Goal: Task Accomplishment & Management: Manage account settings

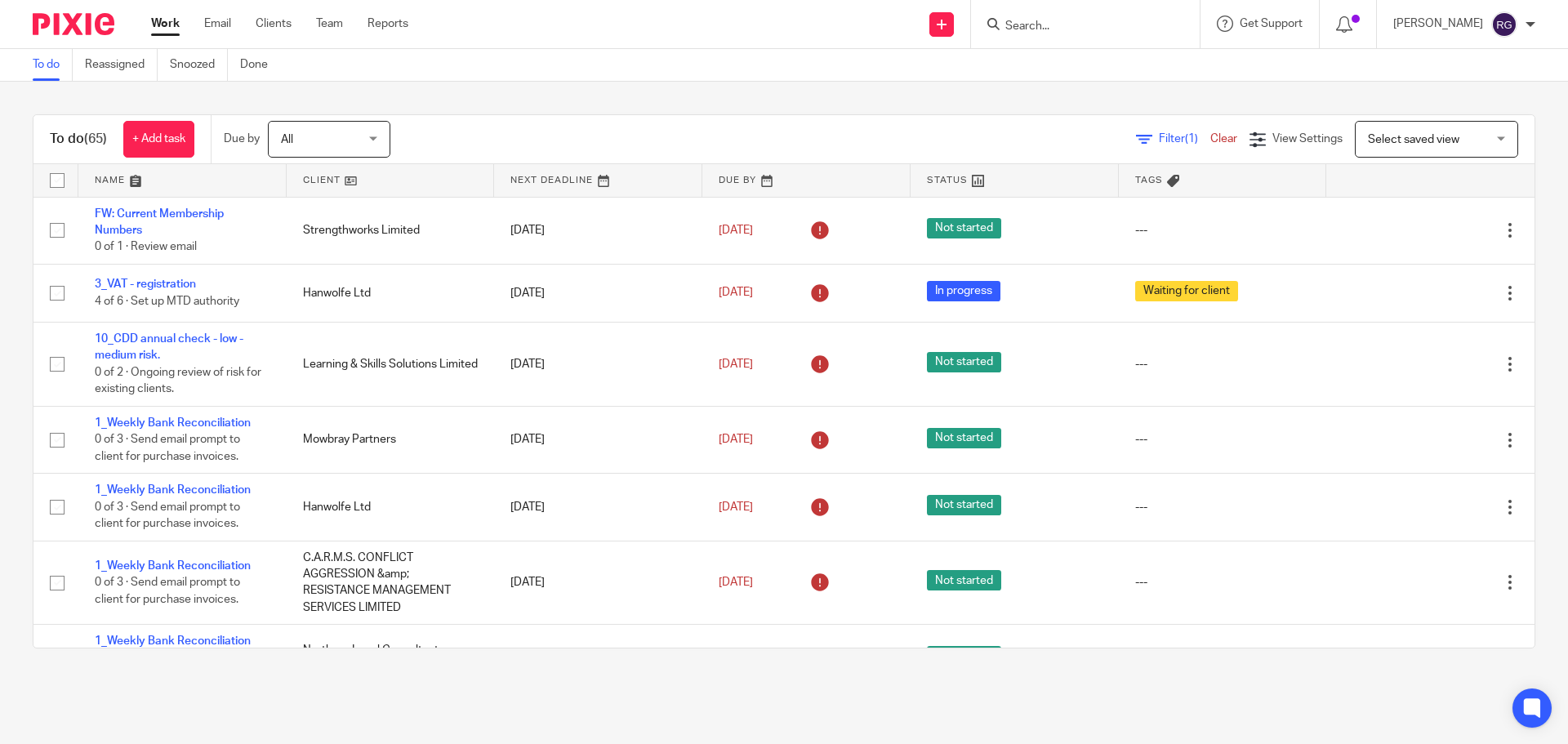
click at [1038, 23] on input "Search" at bounding box center [1077, 26] width 147 height 14
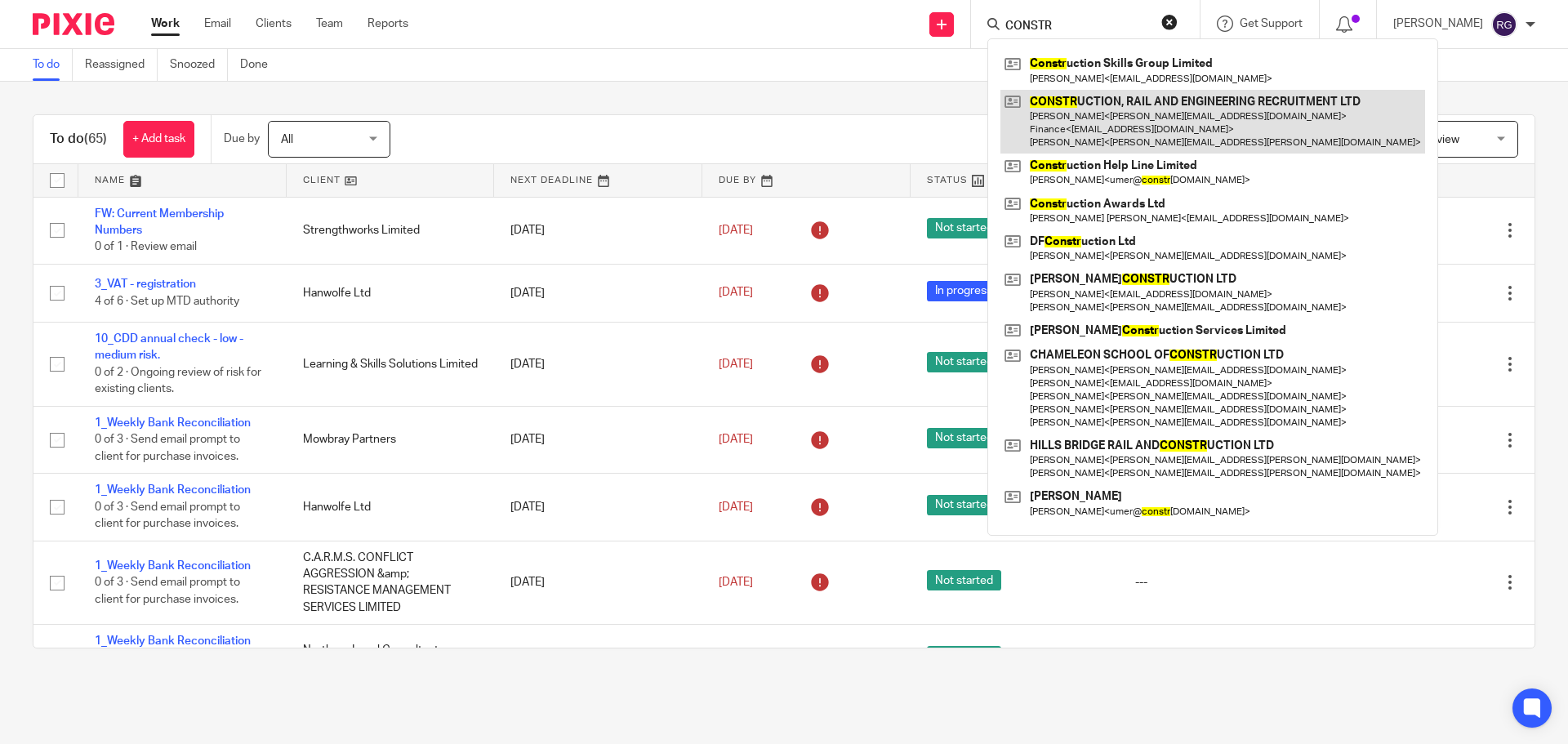
type input "CONSTR"
click at [1163, 112] on link at bounding box center [1213, 122] width 425 height 64
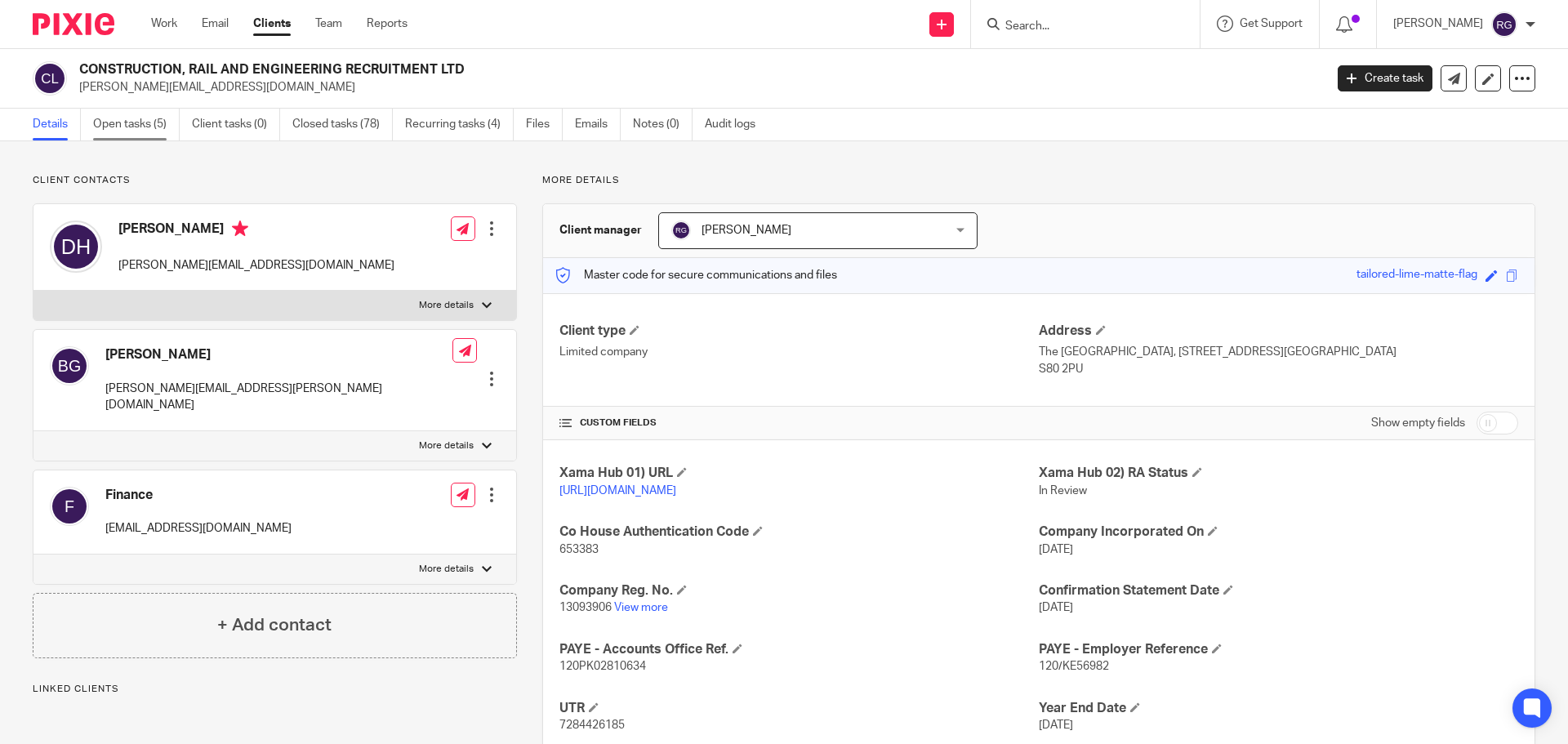
click at [122, 123] on link "Open tasks (5)" at bounding box center [136, 124] width 86 height 32
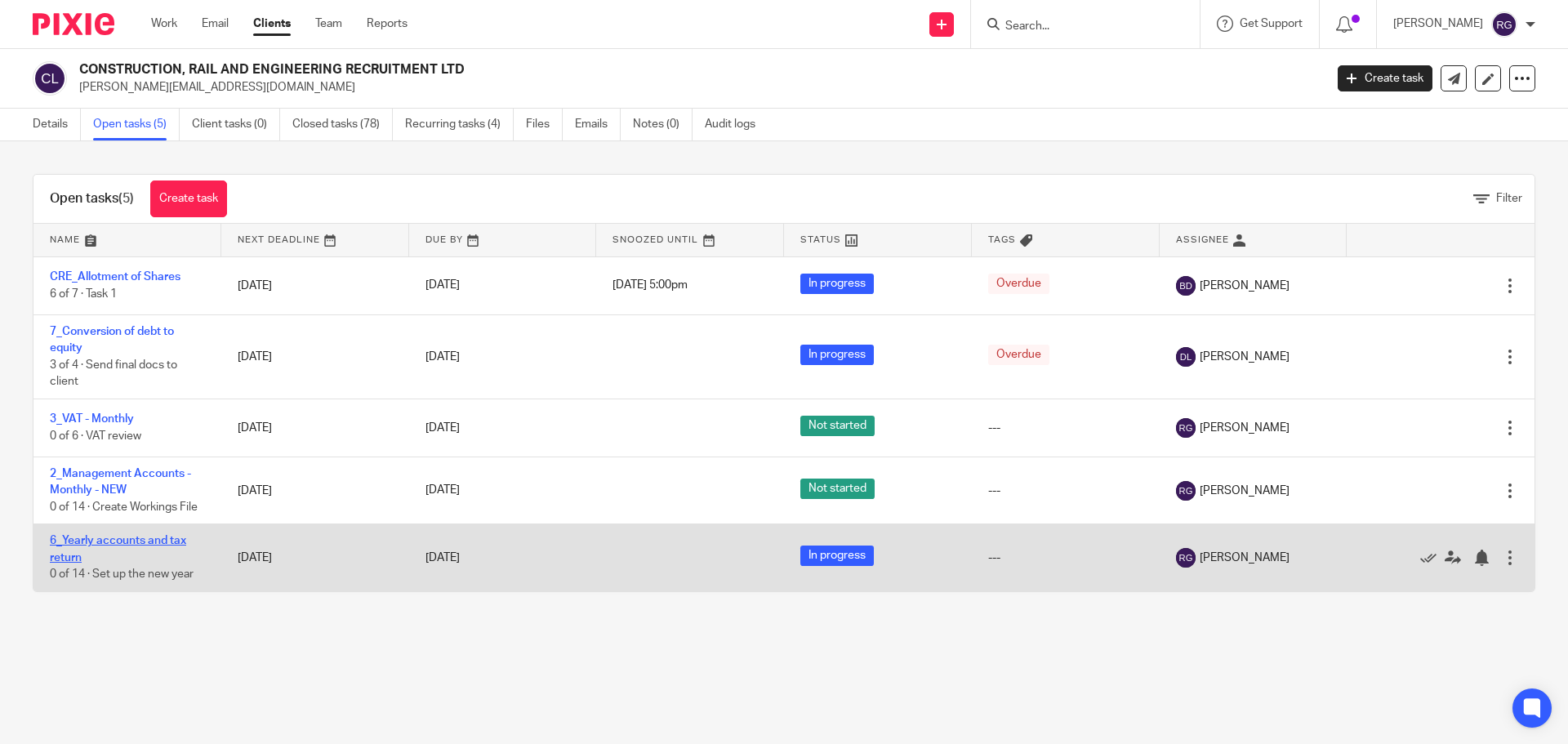
click at [86, 538] on link "6_Yearly accounts and tax return" at bounding box center [118, 549] width 136 height 28
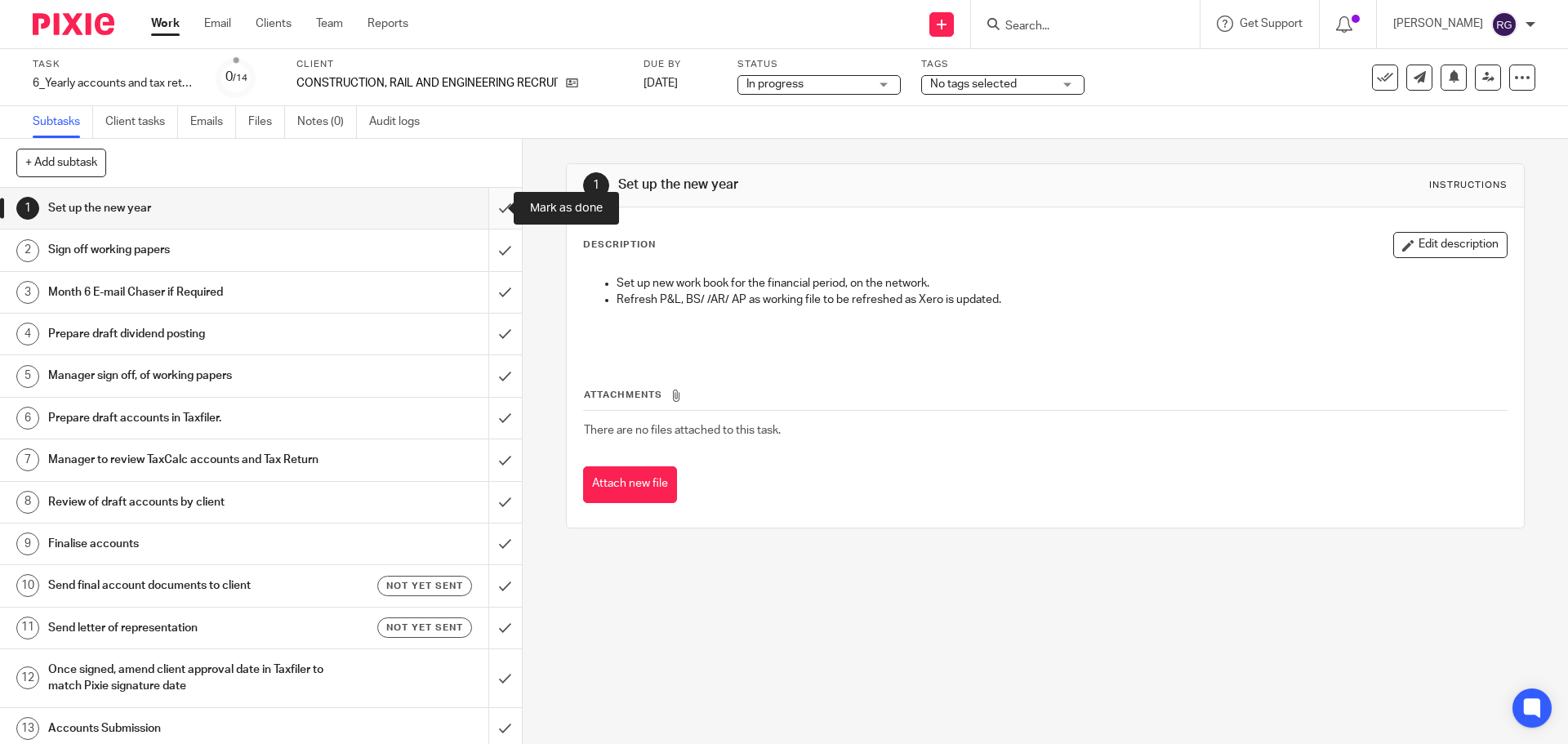
click at [488, 205] on input "submit" at bounding box center [260, 209] width 522 height 41
click at [488, 248] on input "submit" at bounding box center [260, 250] width 522 height 41
click at [487, 369] on input "submit" at bounding box center [260, 376] width 522 height 41
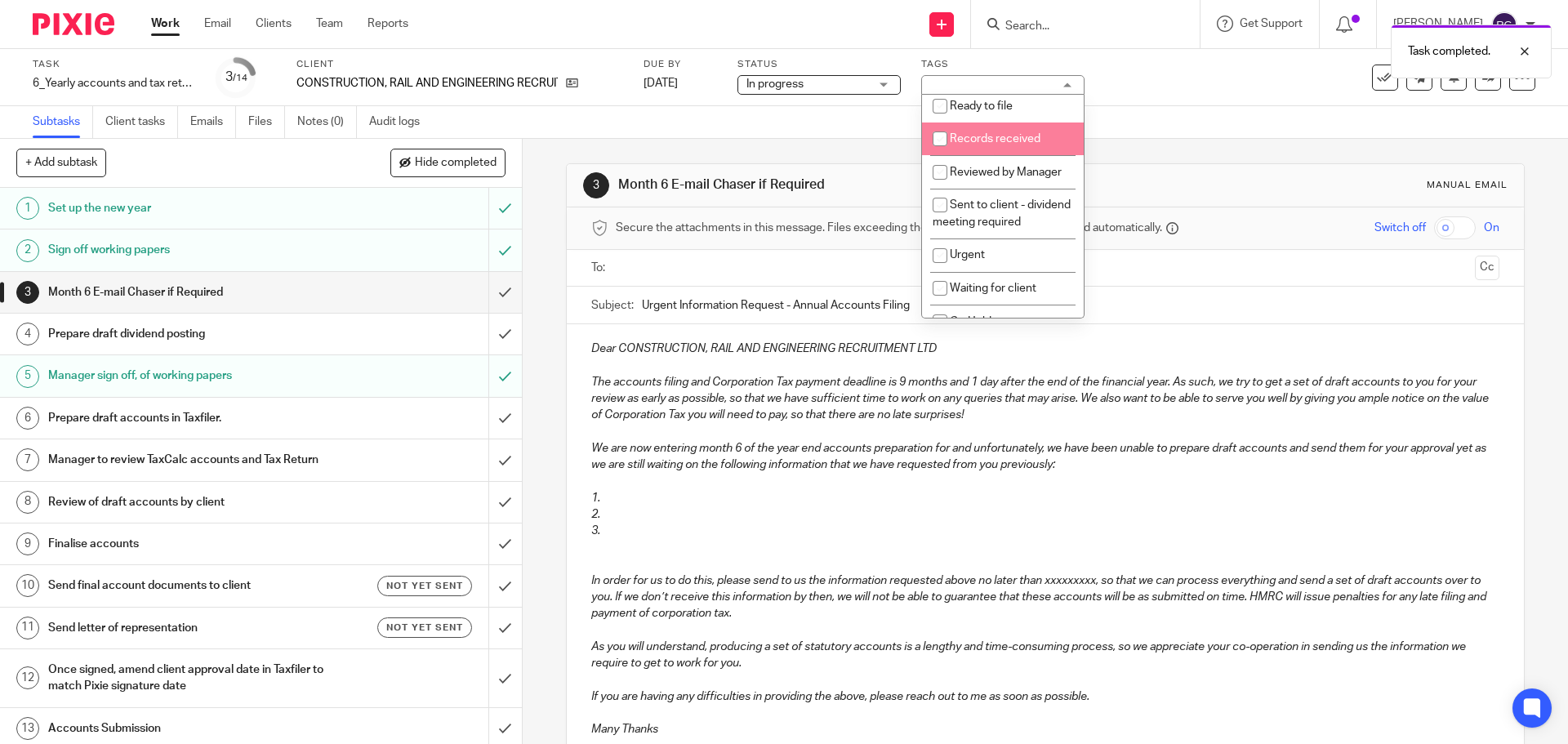
scroll to position [226, 0]
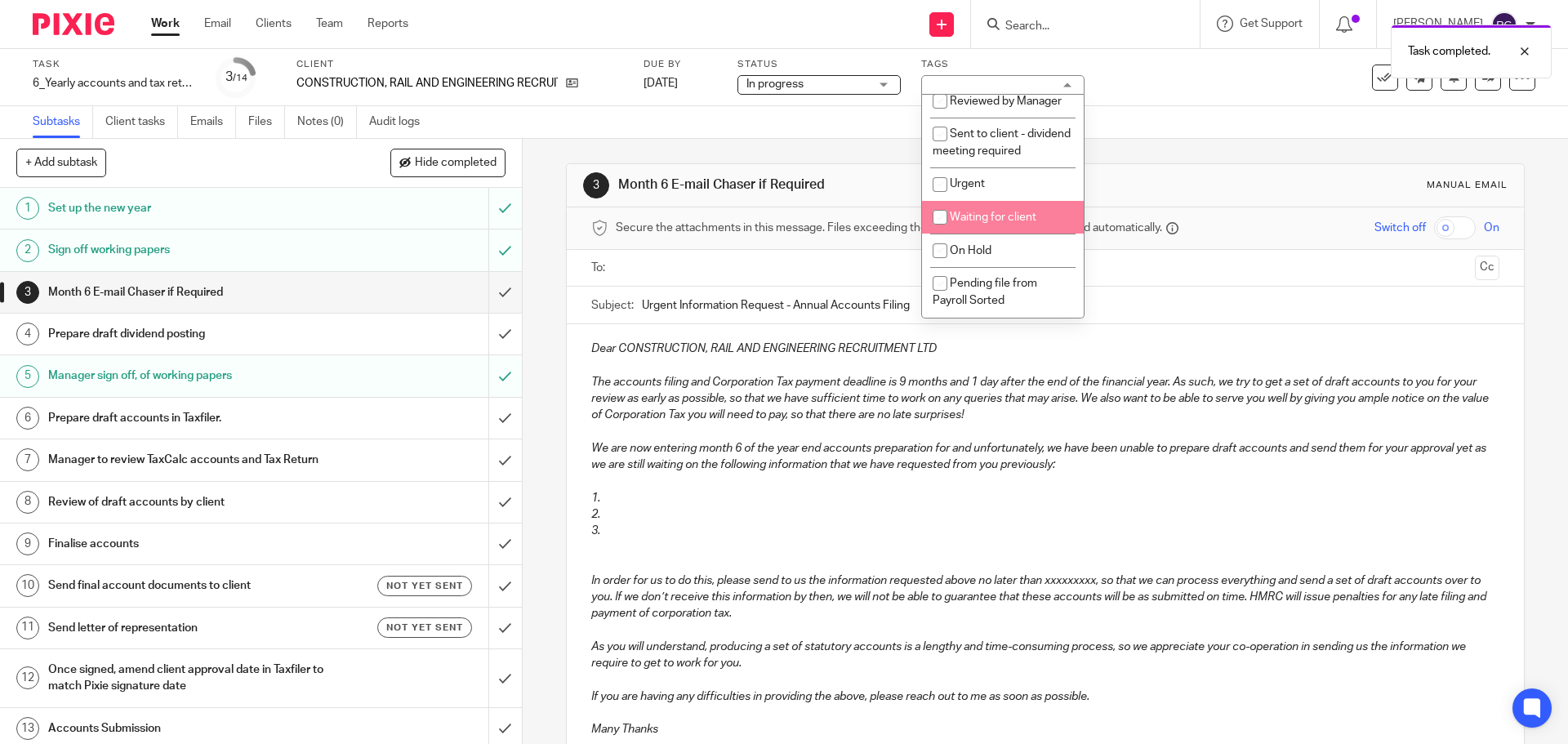
click at [1009, 218] on span "Waiting for client" at bounding box center [993, 217] width 86 height 12
checkbox input "true"
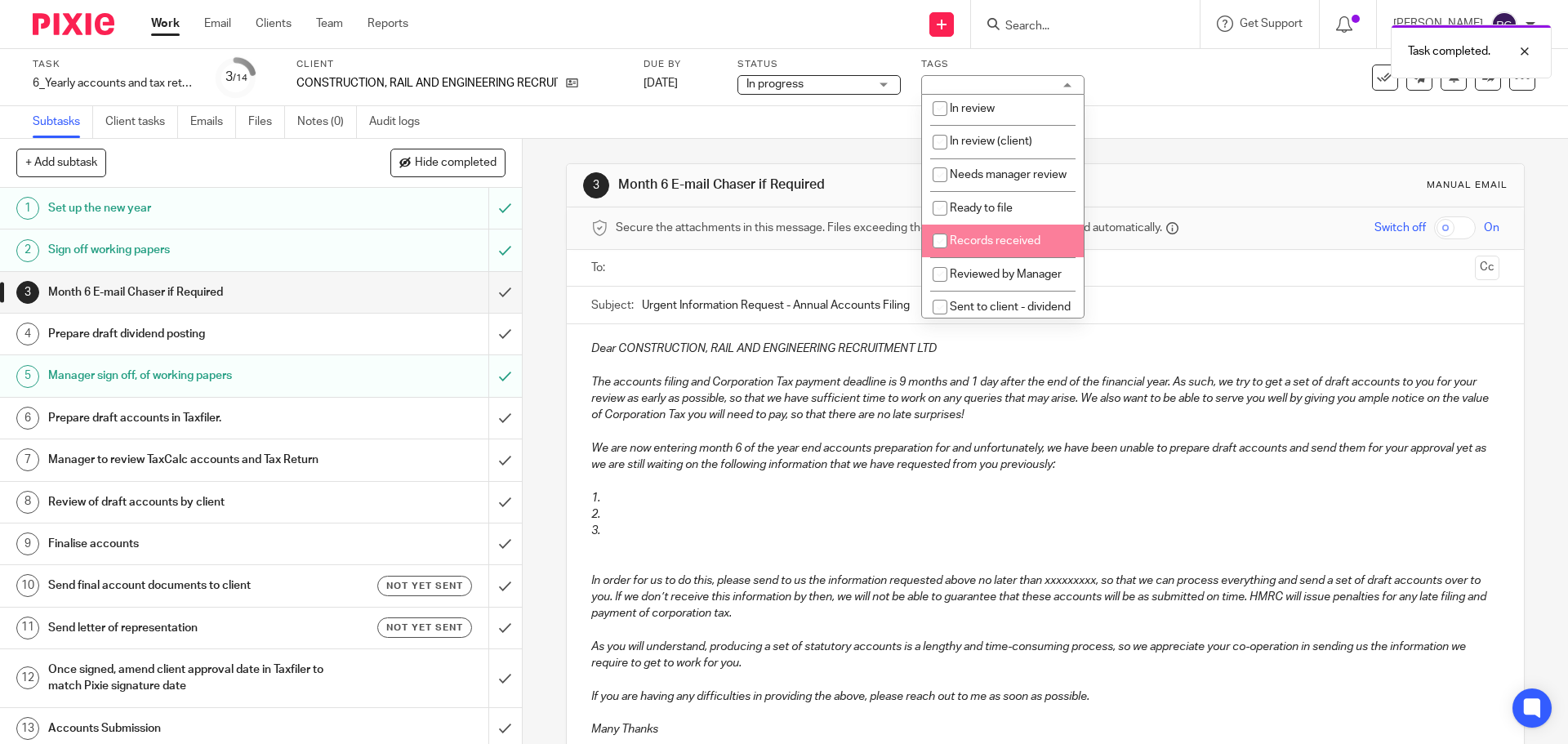
scroll to position [0, 0]
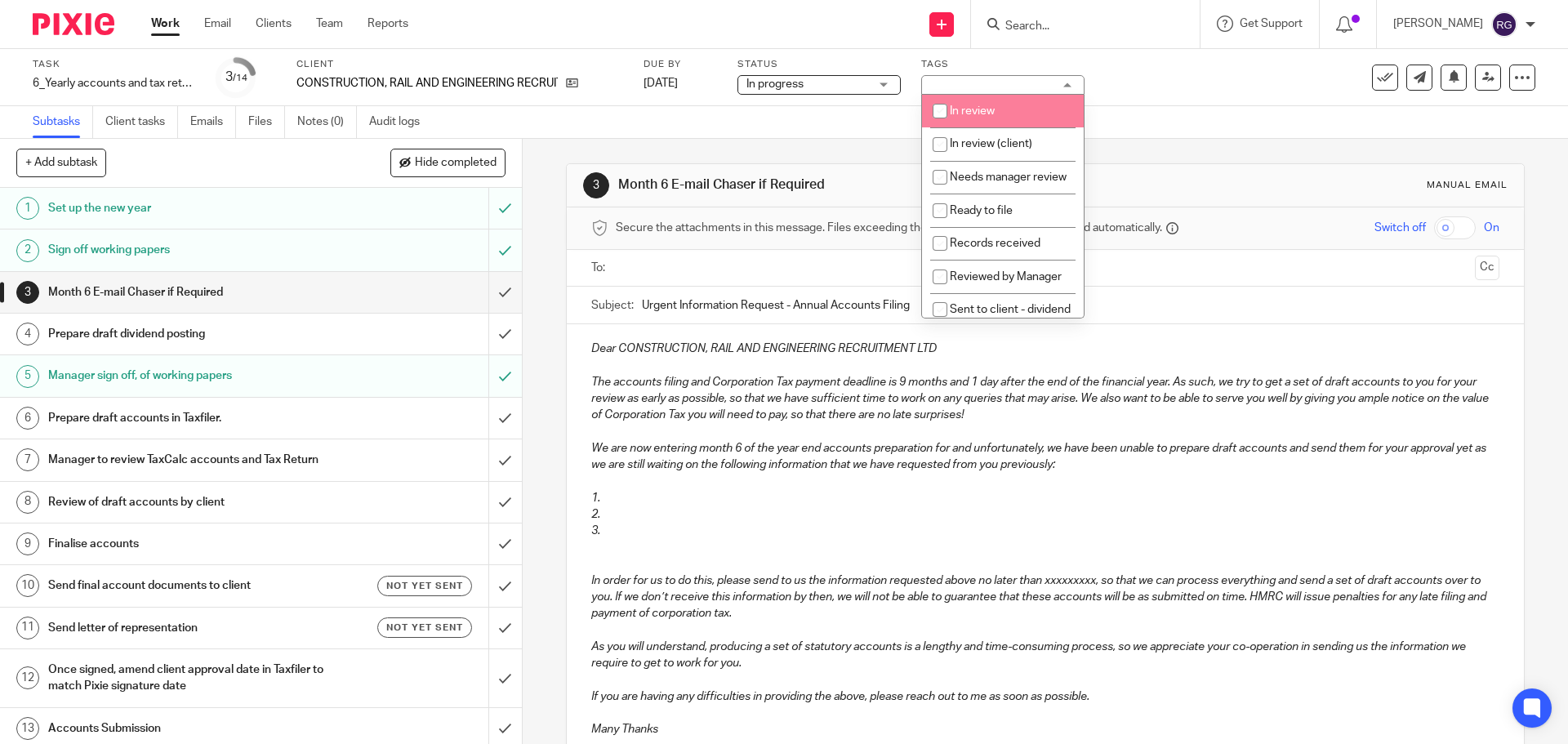
click at [1015, 108] on li "In review" at bounding box center [1003, 112] width 161 height 34
checkbox input "true"
click at [1150, 122] on div "Subtasks Client tasks Emails Files Notes (0) Audit logs" at bounding box center [784, 123] width 1568 height 33
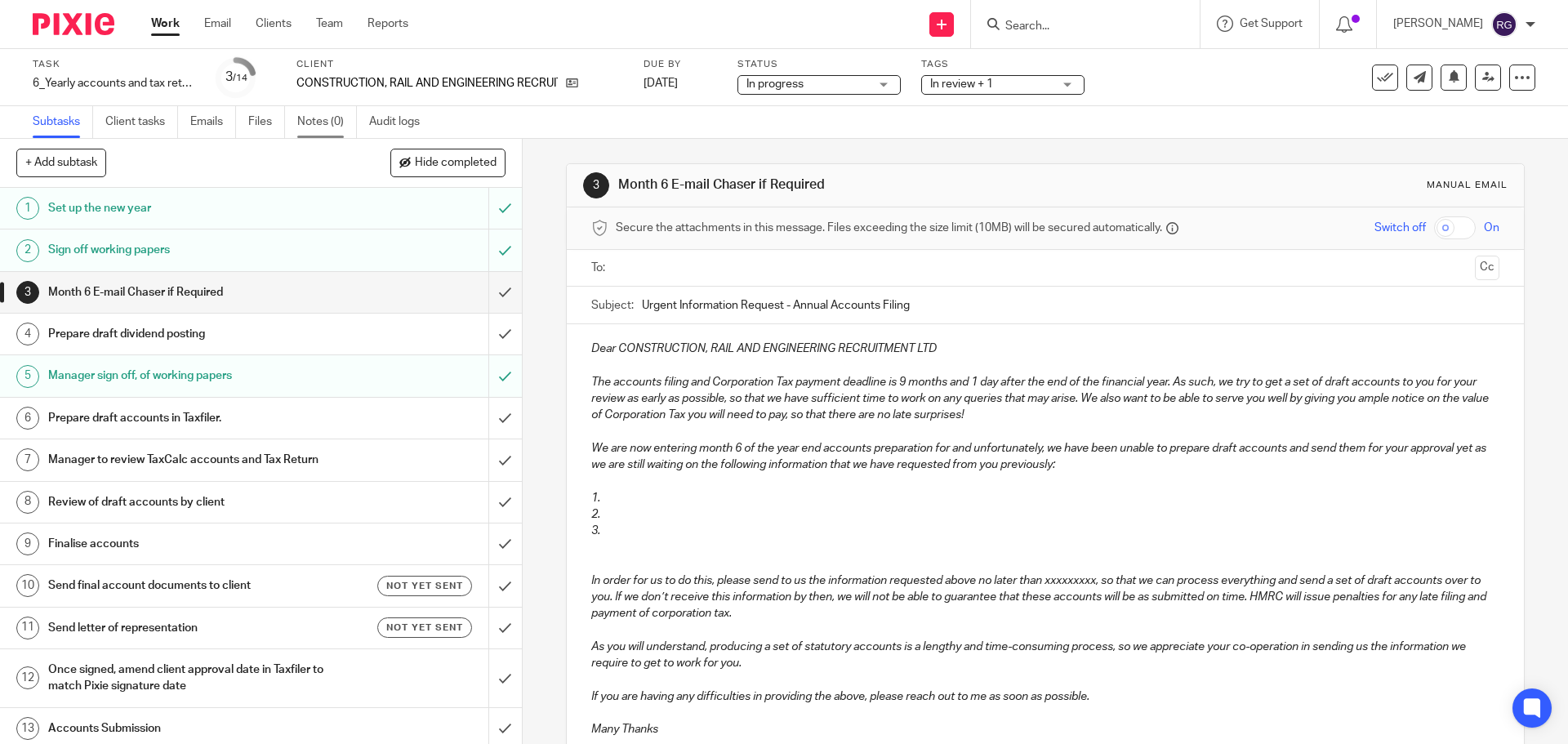
click at [328, 119] on link "Notes (0)" at bounding box center [327, 122] width 60 height 32
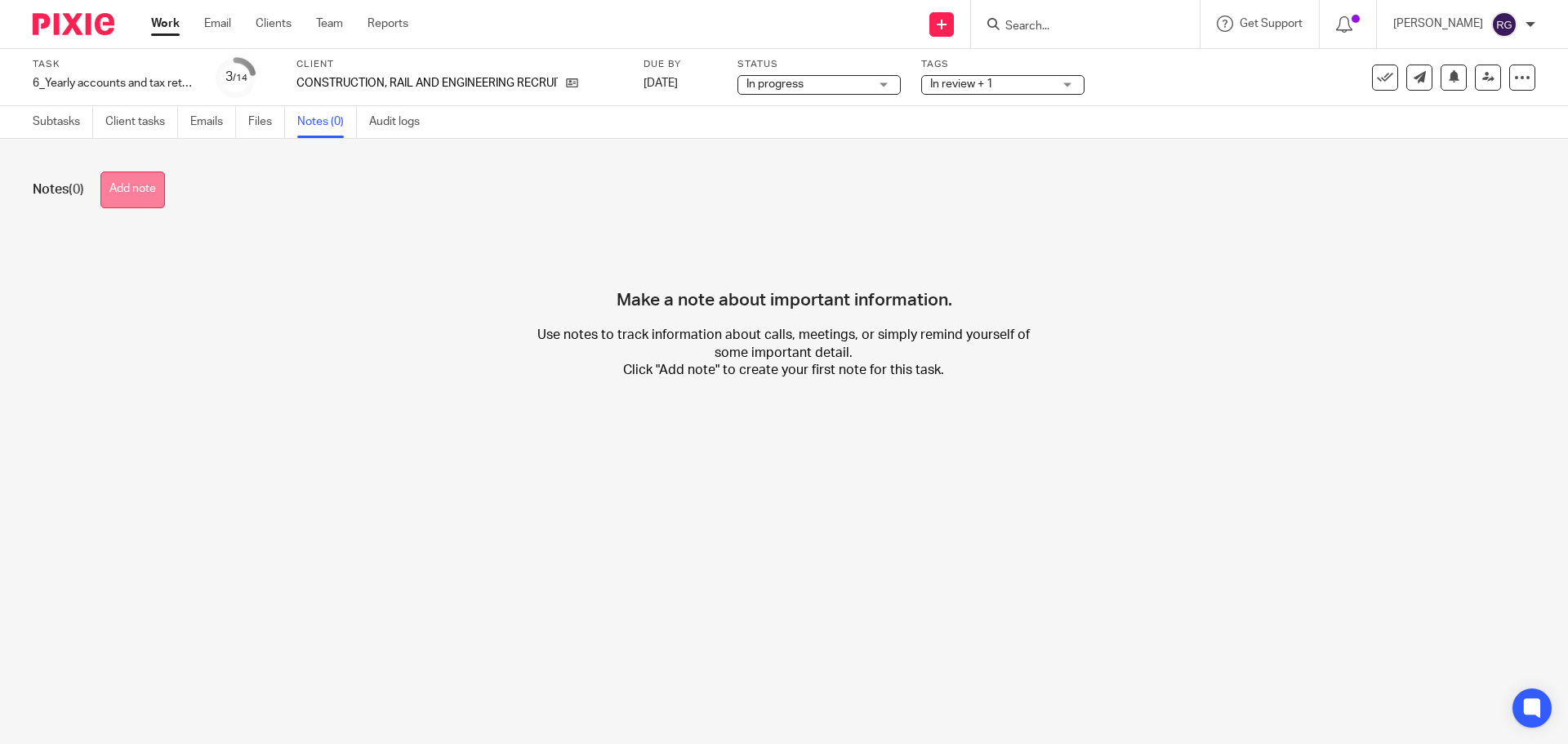
click at [135, 182] on button "Add note" at bounding box center [133, 190] width 64 height 37
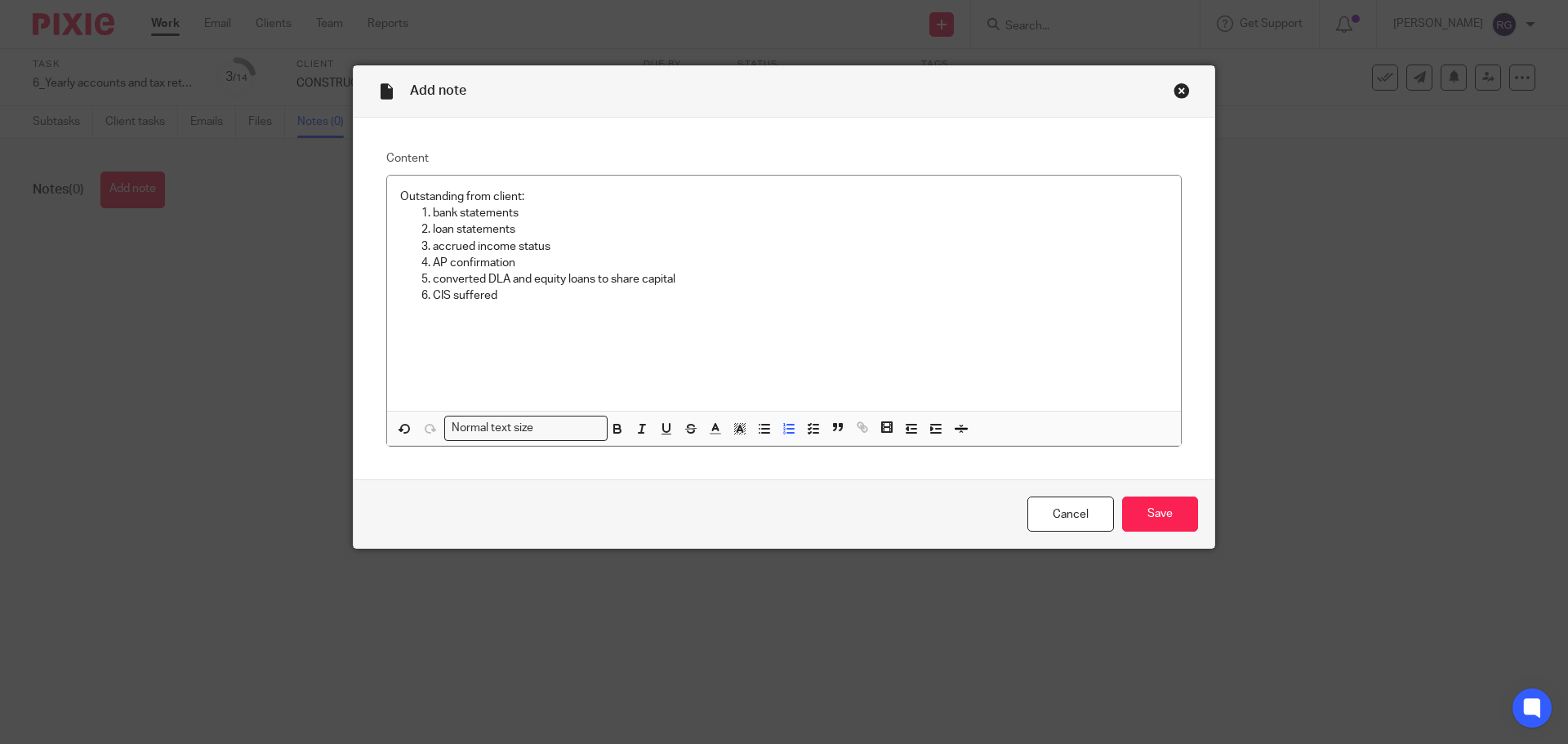
click at [575, 301] on p "CIS suffered" at bounding box center [800, 295] width 735 height 16
click at [664, 292] on p "missing CIS suffered amounts; found cr" at bounding box center [800, 295] width 735 height 16
drag, startPoint x: 852, startPoint y: 289, endPoint x: 430, endPoint y: 297, distance: 422.1
click at [433, 297] on p "missing CIS suffered amounts in HMRC portal; found credited to Fisher Property …" at bounding box center [800, 295] width 735 height 16
copy p "missing CIS suffered amounts in HMRC portal; found credited to Fisher Property …"
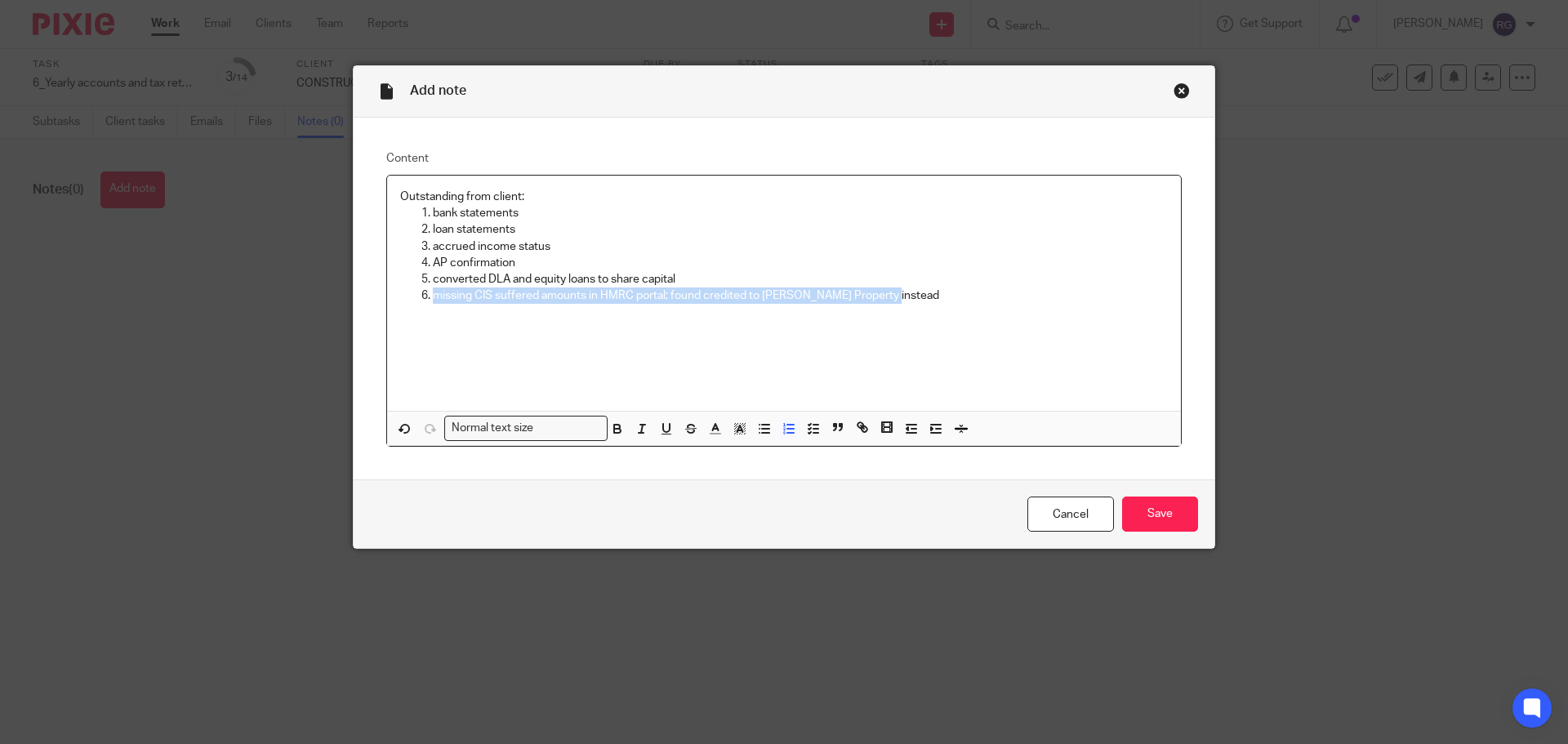
drag, startPoint x: 563, startPoint y: 313, endPoint x: 444, endPoint y: 290, distance: 121.2
click at [561, 312] on div "Outstanding from client: bank statements loan statements accrued income status …" at bounding box center [784, 293] width 794 height 236
click at [690, 300] on p "missing CIS suffered amounts in HMRC portal; found credited to Fisher Property …" at bounding box center [800, 295] width 735 height 16
click at [595, 294] on p "missing CIS suffered amounts in HMRC portal; found credited to Fisher Property …" at bounding box center [800, 295] width 735 height 16
click at [712, 291] on p "missing CIS suffered amounts in the HMRC portal; found credited to Fisher Prope…" at bounding box center [800, 295] width 735 height 16
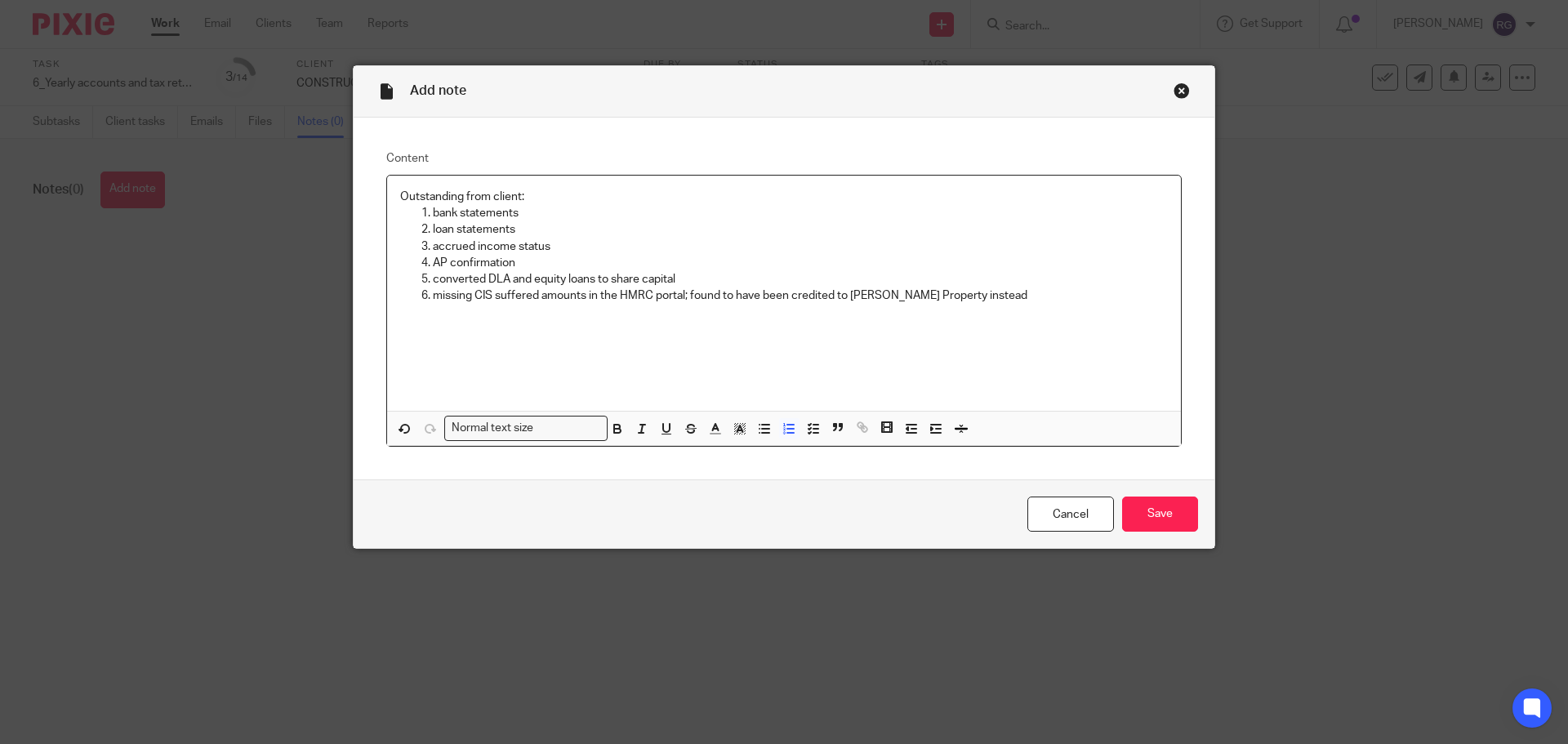
click at [1002, 297] on p "missing CIS suffered amounts in the HMRC portal; found to have been credited to…" at bounding box center [800, 295] width 735 height 16
click at [519, 309] on p at bounding box center [800, 312] width 735 height 16
click at [1178, 524] on input "Save" at bounding box center [1160, 514] width 76 height 36
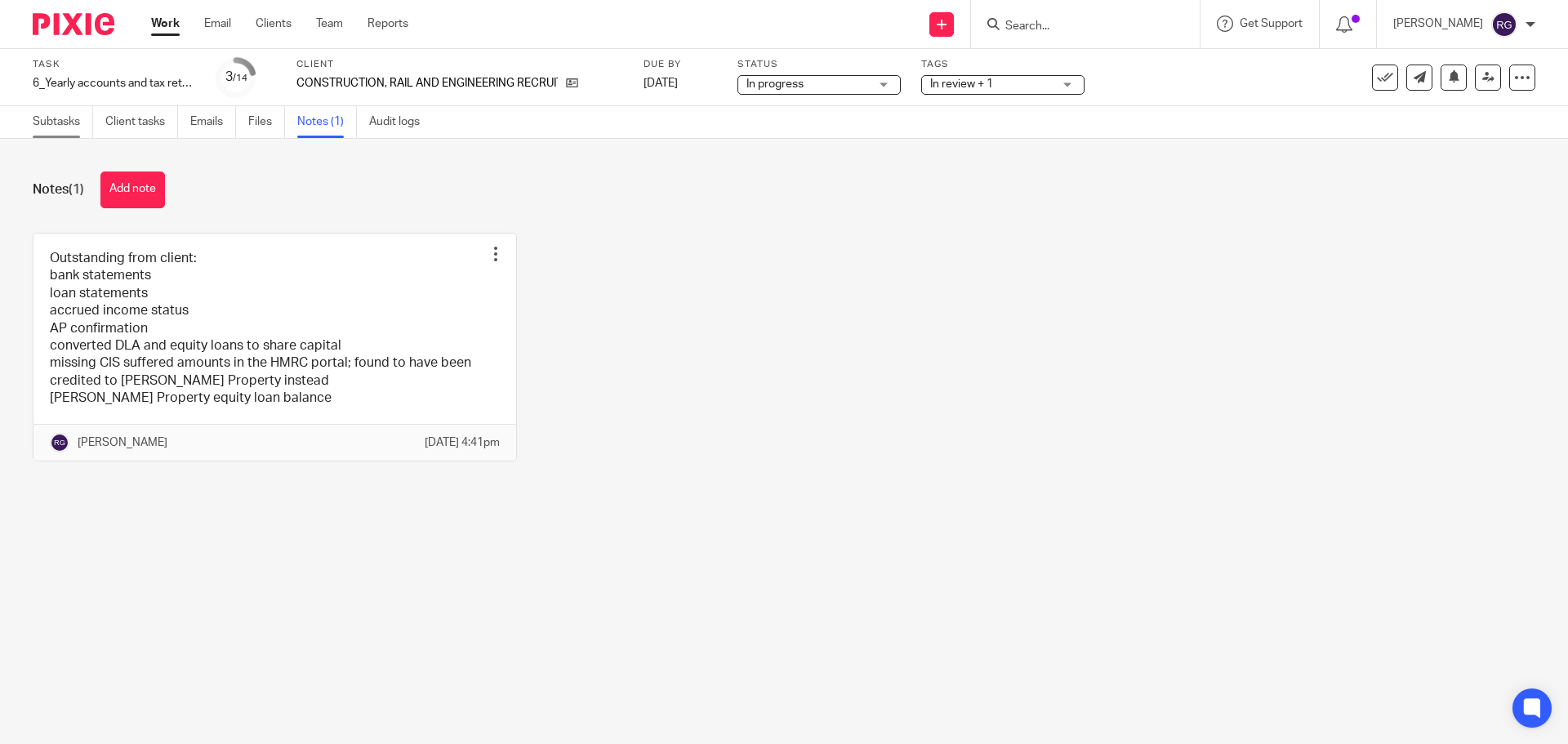
click at [57, 118] on link "Subtasks" at bounding box center [62, 122] width 61 height 32
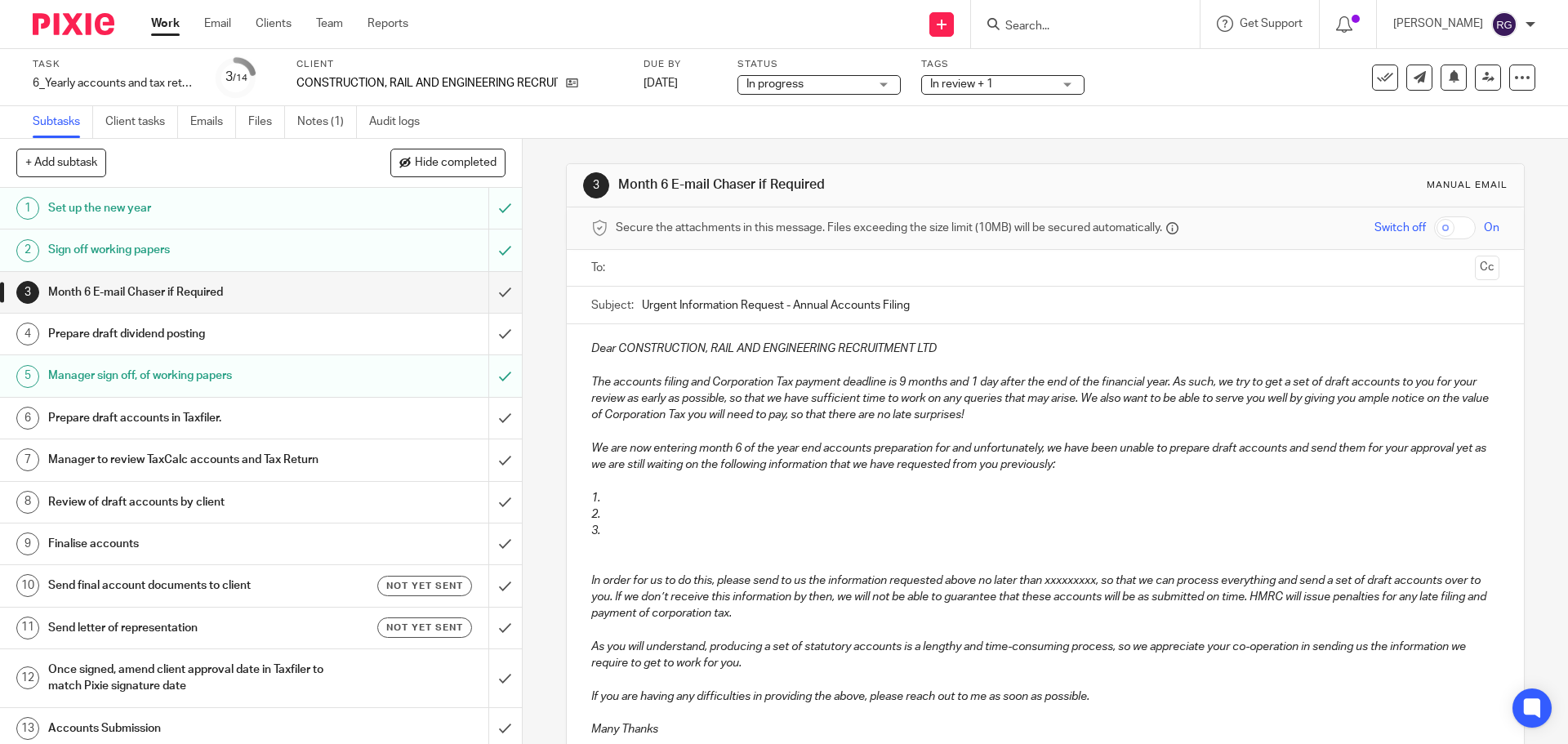
click at [162, 15] on link "Work" at bounding box center [165, 23] width 29 height 16
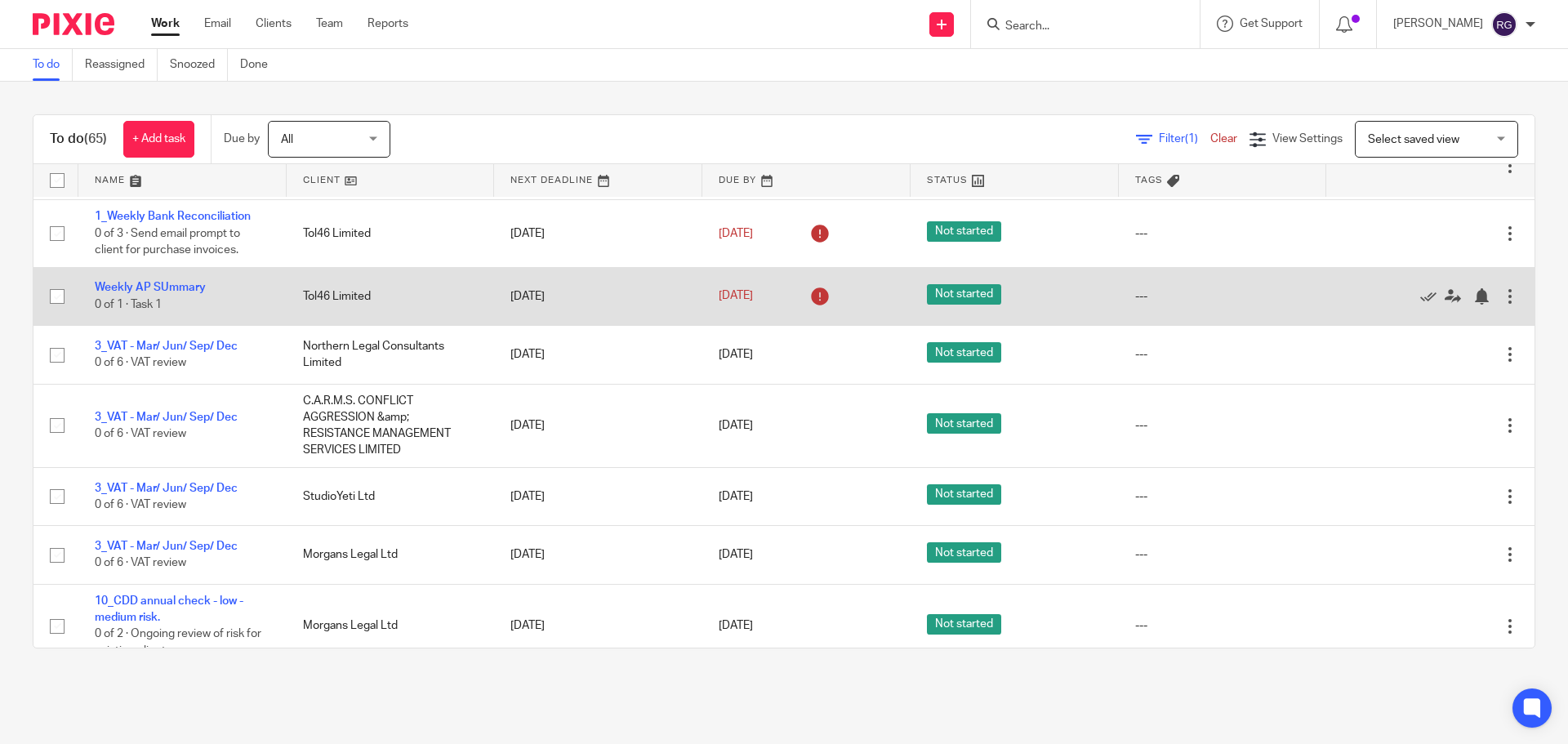
scroll to position [1798, 0]
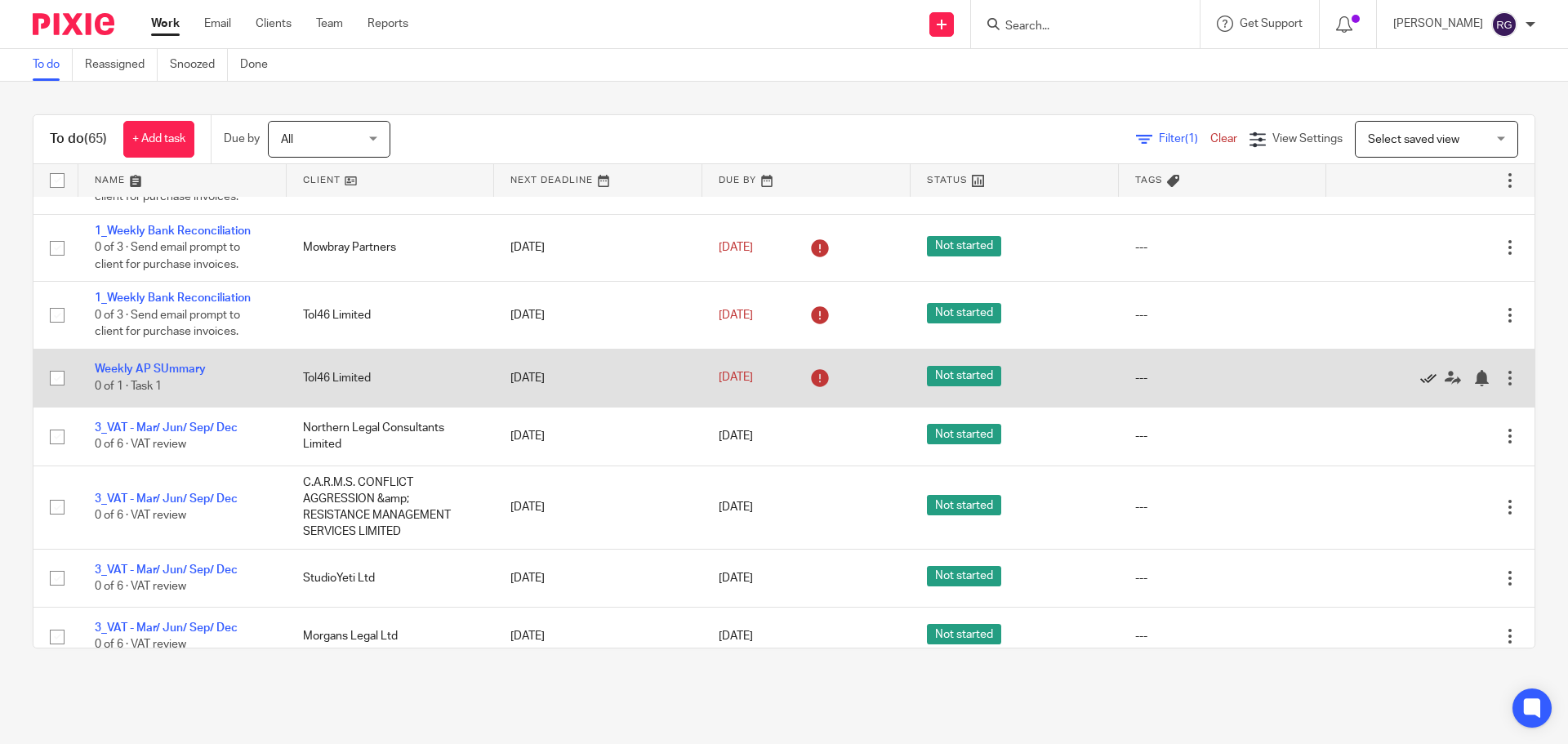
click at [1420, 379] on icon at bounding box center [1428, 378] width 16 height 16
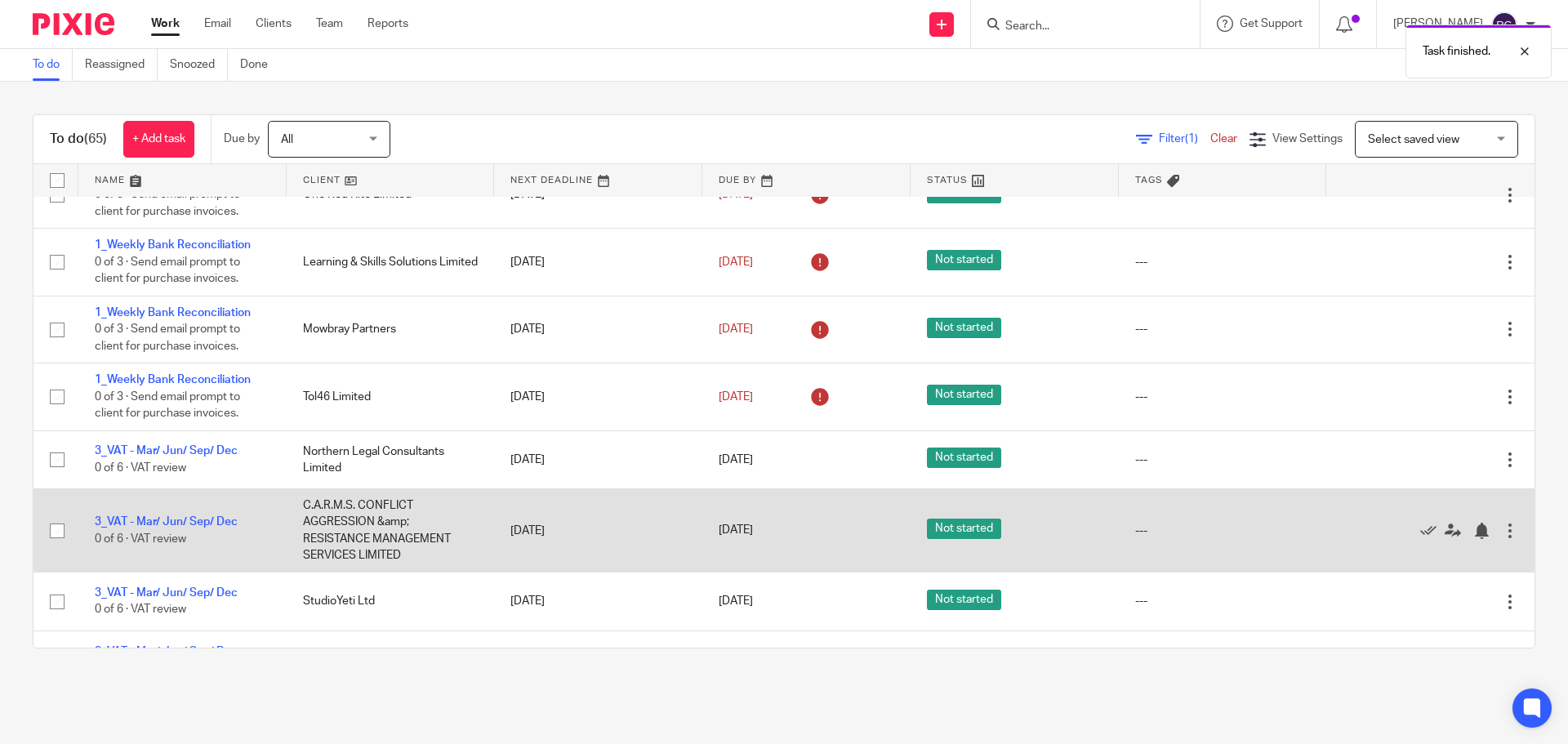
scroll to position [1634, 0]
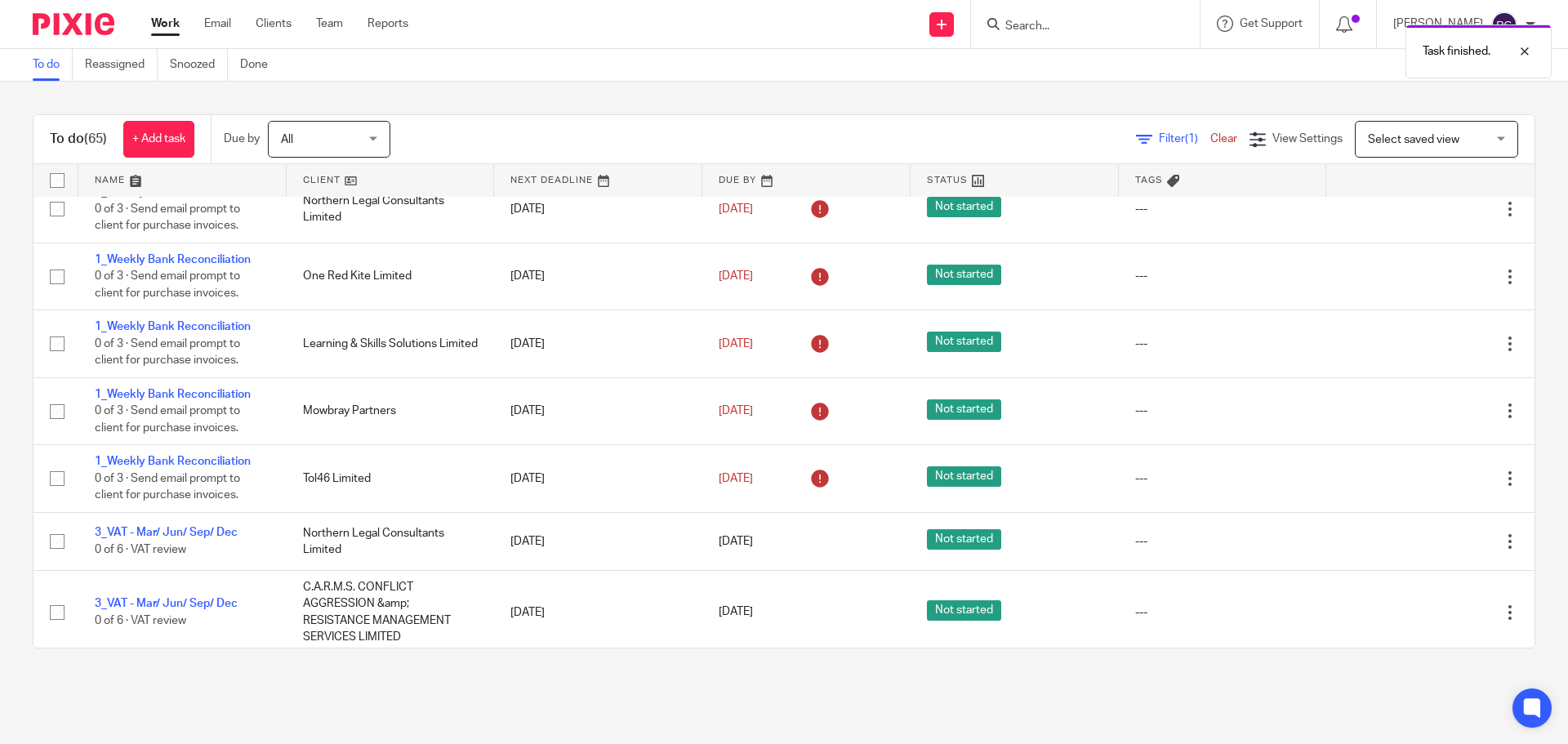
click at [1032, 20] on div "Task finished." at bounding box center [1167, 47] width 768 height 62
click at [1023, 23] on input "Search" at bounding box center [1077, 26] width 147 height 14
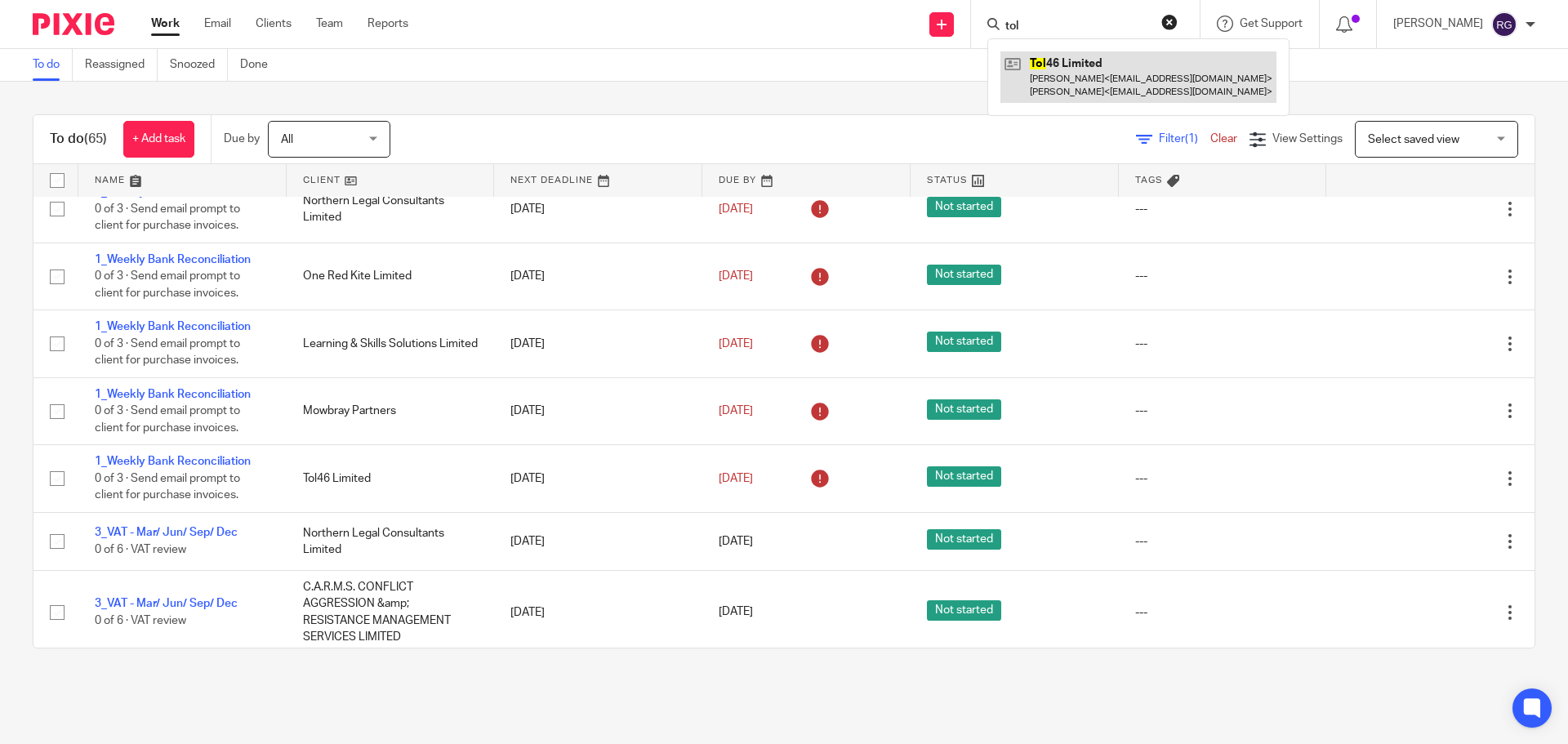
type input "tol"
click at [1090, 76] on link at bounding box center [1138, 77] width 276 height 51
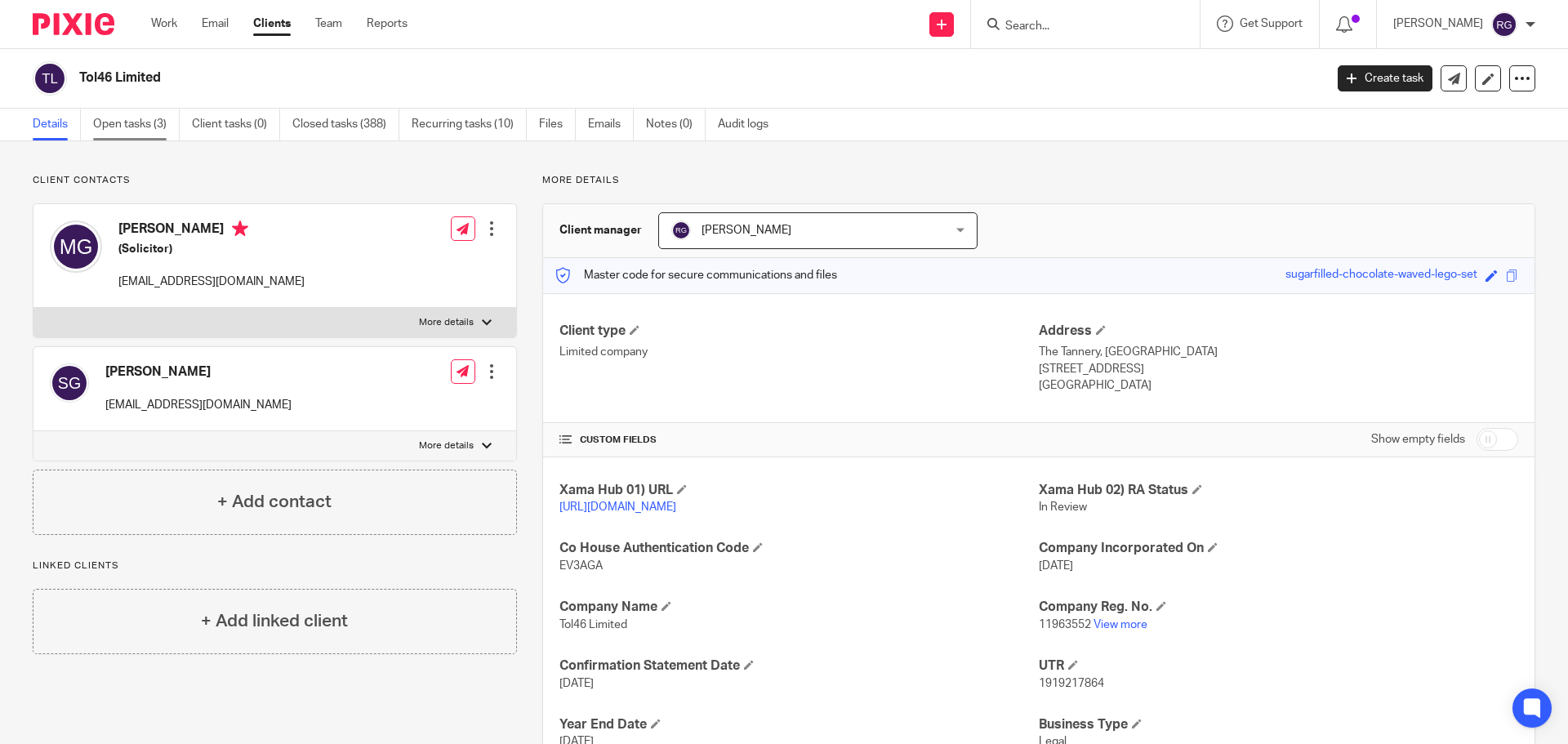
click at [125, 119] on link "Open tasks (3)" at bounding box center [136, 124] width 86 height 32
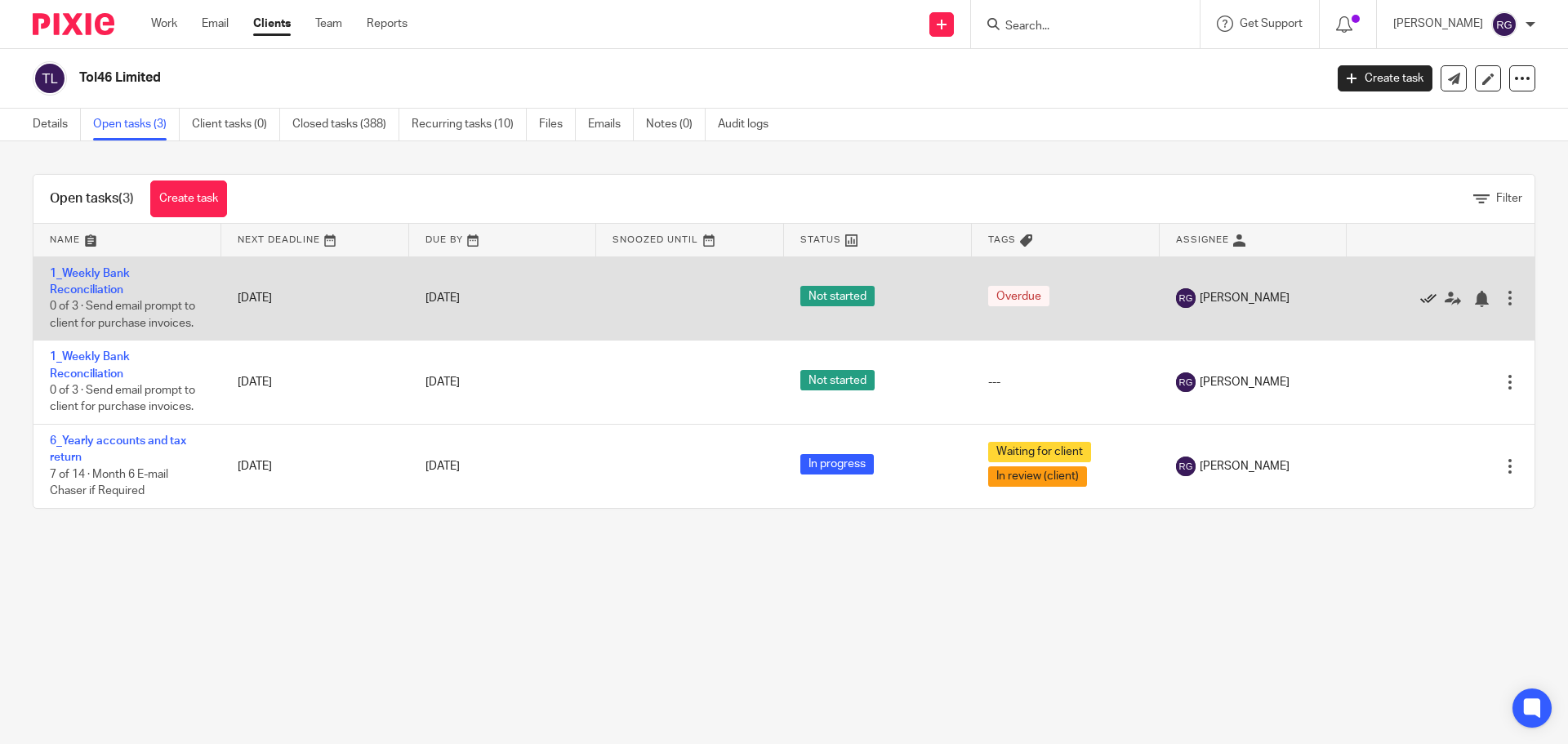
click at [1420, 295] on icon at bounding box center [1428, 299] width 16 height 16
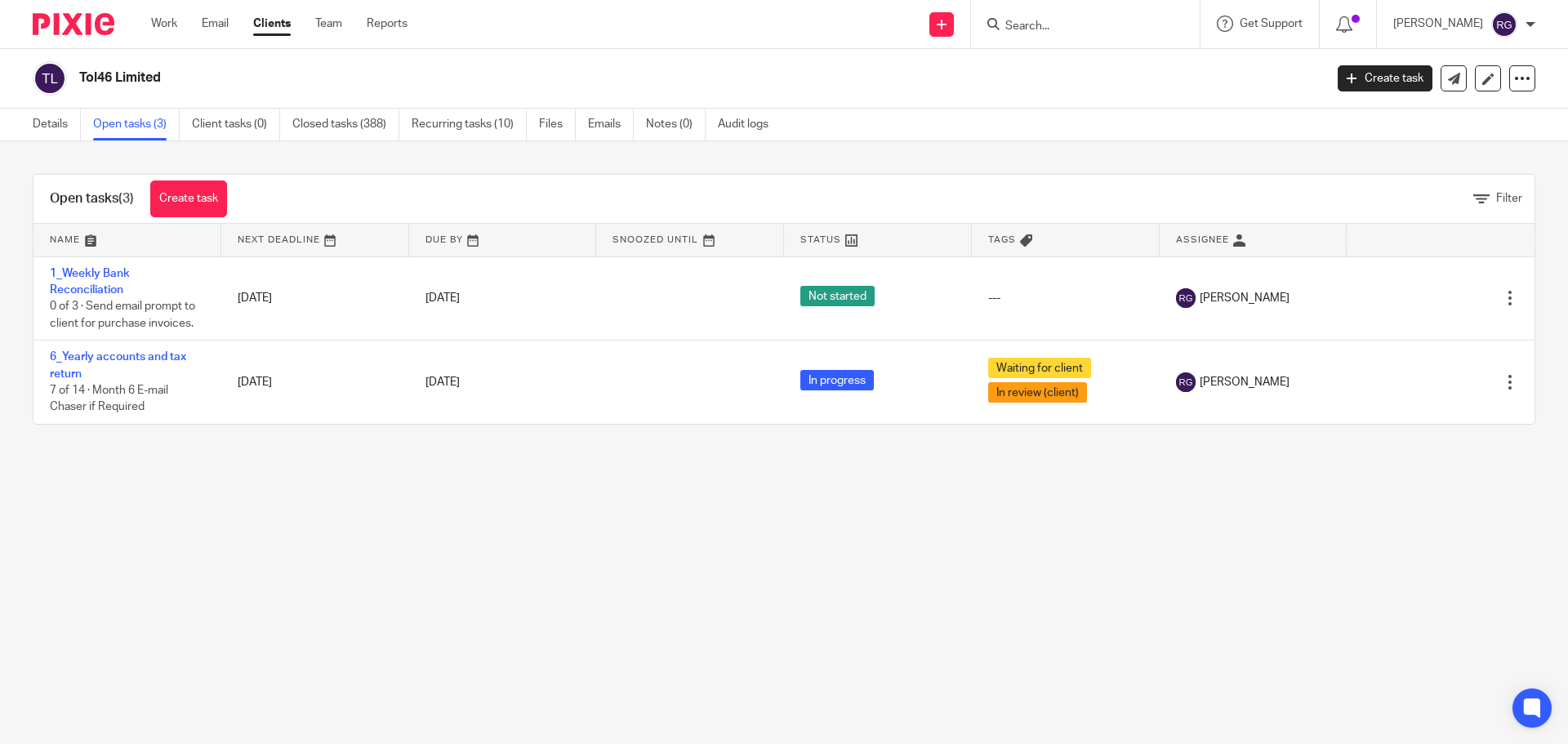
click at [755, 547] on main "Tol46 Limited Create task Update from Companies House Export data Merge Archive…" at bounding box center [784, 372] width 1568 height 744
drag, startPoint x: 162, startPoint y: 22, endPoint x: 168, endPoint y: 36, distance: 15.2
click at [162, 22] on link "Work" at bounding box center [163, 23] width 26 height 16
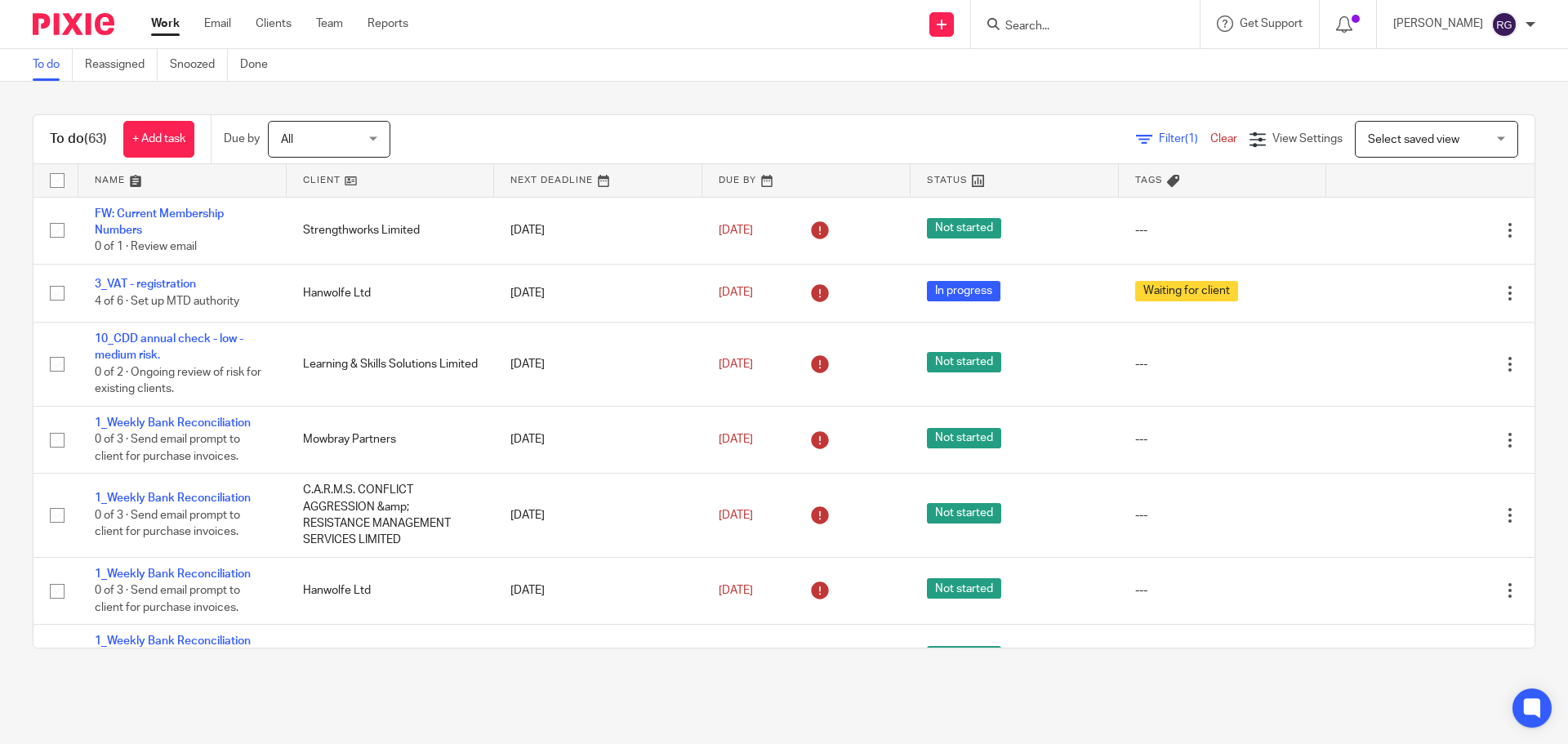
click at [1023, 28] on input "Search" at bounding box center [1077, 26] width 147 height 14
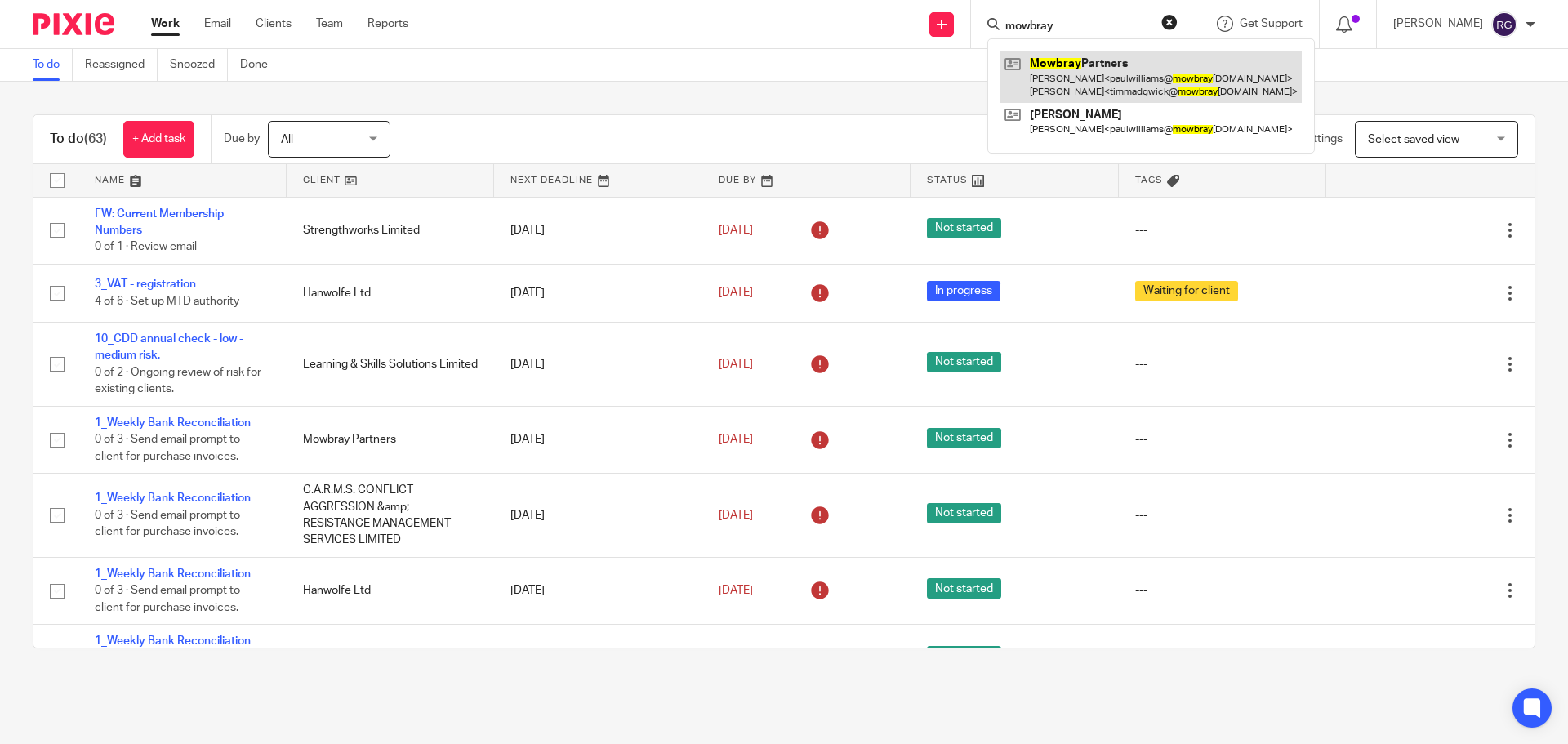
type input "mowbray"
click at [1112, 70] on link at bounding box center [1151, 77] width 302 height 51
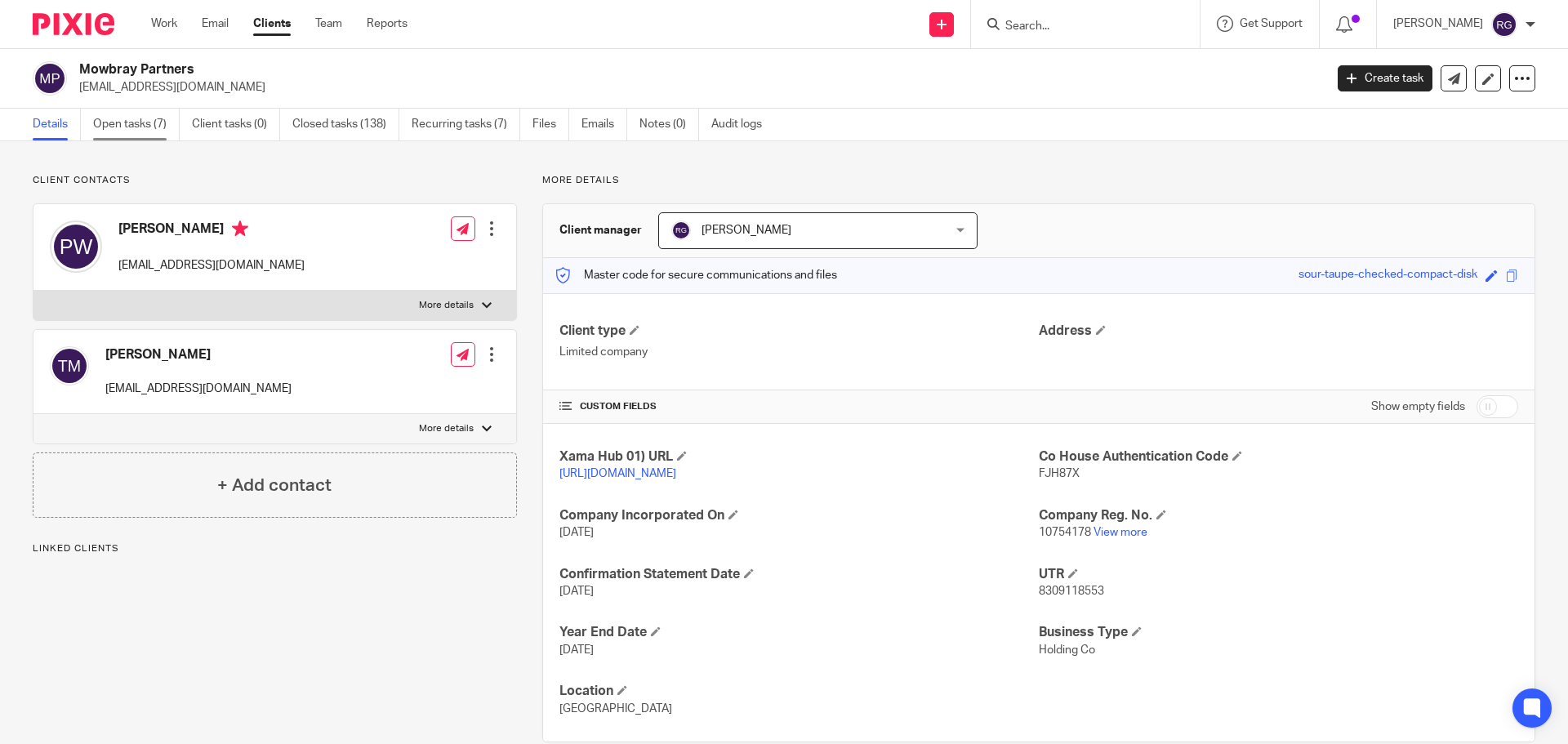
click at [146, 119] on link "Open tasks (7)" at bounding box center [136, 124] width 86 height 32
